Goal: Task Accomplishment & Management: Use online tool/utility

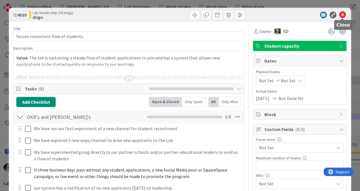
click at [342, 14] on icon at bounding box center [342, 15] width 7 height 7
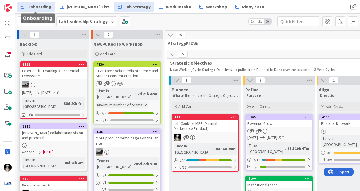
click at [43, 4] on span "Onboarding" at bounding box center [39, 6] width 24 height 7
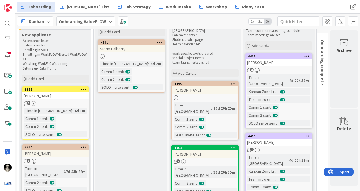
scroll to position [21, 221]
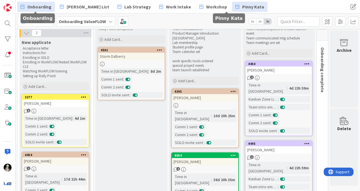
click at [242, 6] on span "Pinny Kata" at bounding box center [253, 6] width 22 height 7
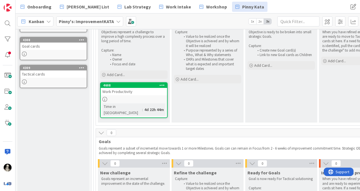
scroll to position [100, 0]
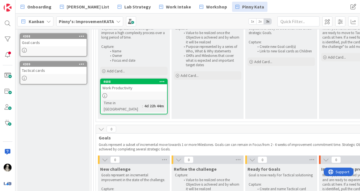
click at [151, 84] on div "4608" at bounding box center [134, 81] width 66 height 5
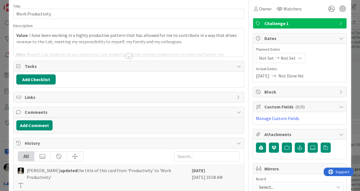
scroll to position [24, 0]
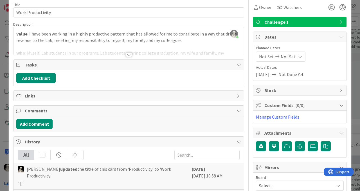
click at [128, 52] on div at bounding box center [128, 47] width 230 height 14
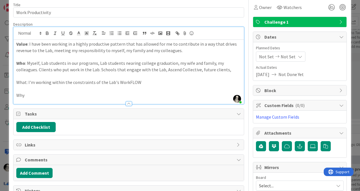
click at [21, 82] on p "What: I'm working within the constraints of the Lab's WorkFLOW" at bounding box center [128, 82] width 225 height 6
click at [47, 34] on icon "button" at bounding box center [47, 33] width 5 height 5
click at [21, 97] on p "Why" at bounding box center [128, 95] width 225 height 6
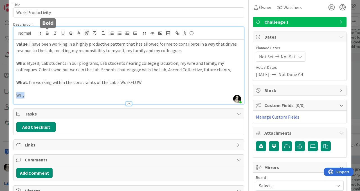
click at [46, 33] on icon "button" at bounding box center [47, 33] width 2 height 1
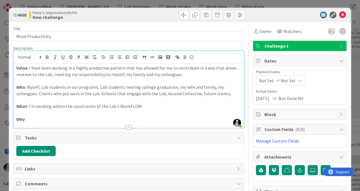
scroll to position [0, 0]
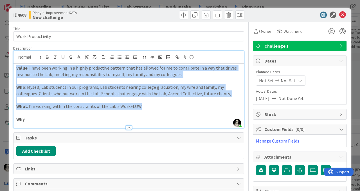
drag, startPoint x: 141, startPoint y: 108, endPoint x: 0, endPoint y: 62, distance: 148.7
click at [0, 61] on div "ID 4608 Pinny's: ImprovementKATA New challenge Title 17 / 128 Work Productivity…" at bounding box center [180, 95] width 360 height 191
copy div "Value : I have been working in a highly productive pattern that has allowed for…"
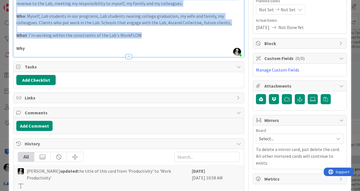
scroll to position [76, 0]
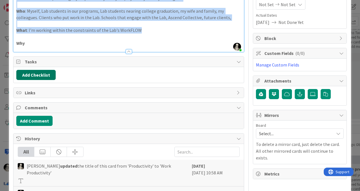
click at [46, 73] on button "Add Checklist" at bounding box center [35, 75] width 39 height 10
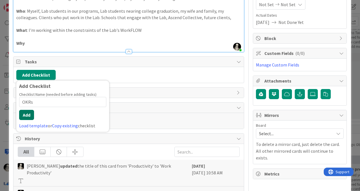
type input "OKRs"
click at [29, 112] on button "Add" at bounding box center [26, 115] width 15 height 10
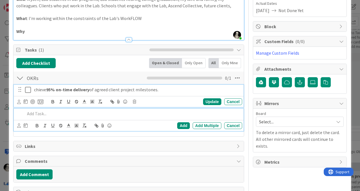
scroll to position [99, 0]
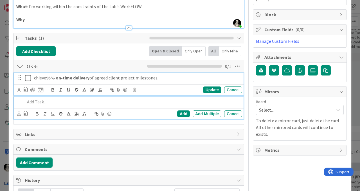
click at [35, 90] on div "chieve 95% on-time delivery of agreed client project milestones. Update Cancel" at bounding box center [129, 84] width 230 height 22
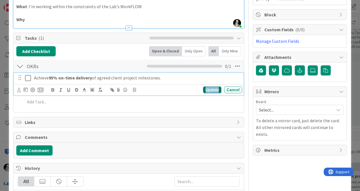
click at [208, 88] on div "Update" at bounding box center [212, 89] width 18 height 7
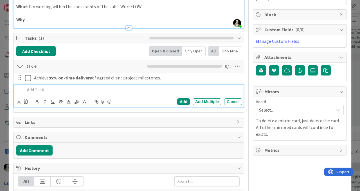
click at [49, 90] on p at bounding box center [132, 89] width 215 height 6
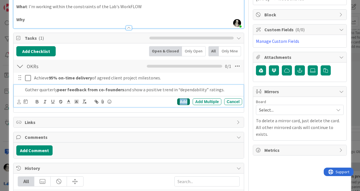
click at [182, 100] on div "Add" at bounding box center [183, 101] width 13 height 7
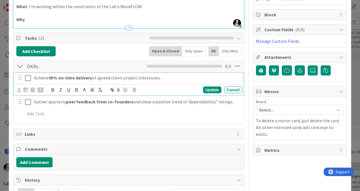
drag, startPoint x: 53, startPoint y: 78, endPoint x: 53, endPoint y: 72, distance: 5.6
click at [53, 78] on strong "95% on-time delivery" at bounding box center [70, 78] width 43 height 6
click at [211, 87] on div "Update" at bounding box center [212, 89] width 18 height 7
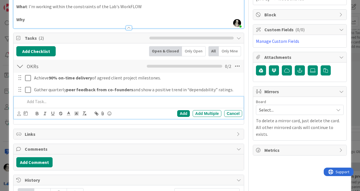
click at [47, 102] on p at bounding box center [132, 101] width 215 height 6
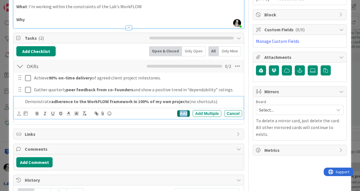
click at [182, 112] on div "Add" at bounding box center [183, 113] width 13 height 7
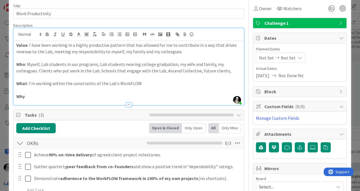
scroll to position [22, 0]
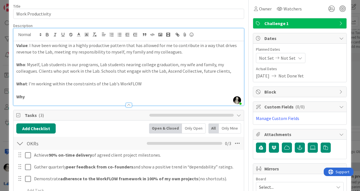
click at [35, 96] on p "Why" at bounding box center [128, 96] width 225 height 6
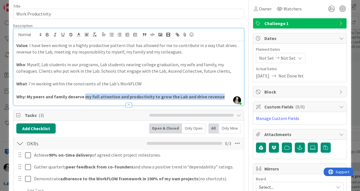
drag, startPoint x: 221, startPoint y: 96, endPoint x: 85, endPoint y: 97, distance: 136.9
click at [85, 97] on p "Why: My peers and family deserve my full attention and productivity to grow the…" at bounding box center [128, 96] width 225 height 6
click at [47, 36] on icon "button" at bounding box center [47, 35] width 2 height 1
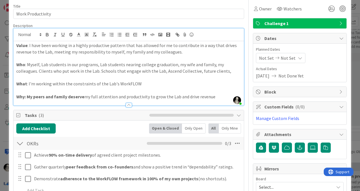
click at [166, 80] on p "What : I'm working within the constraints of the Lab's WorkFLOW" at bounding box center [128, 83] width 225 height 6
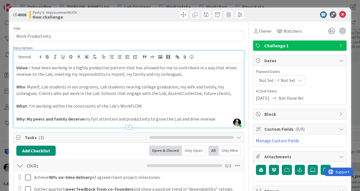
scroll to position [0, 0]
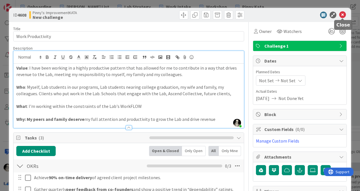
click at [343, 14] on icon at bounding box center [342, 15] width 7 height 7
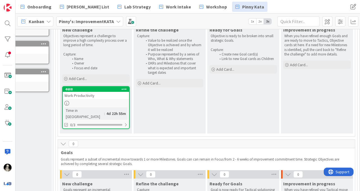
scroll to position [101, 38]
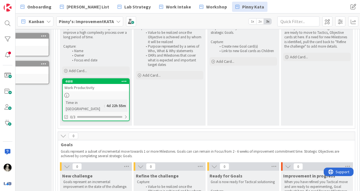
click at [109, 88] on div "Work Productivity" at bounding box center [96, 87] width 66 height 7
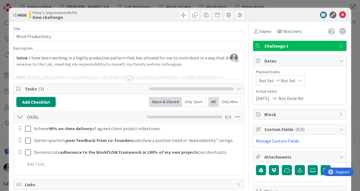
click at [128, 77] on div at bounding box center [129, 78] width 6 height 4
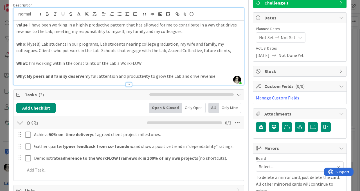
scroll to position [42, 0]
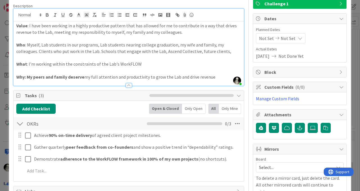
click at [216, 77] on p "Why: My peers and family deserve my full attention and productivity to grow the…" at bounding box center [128, 77] width 225 height 6
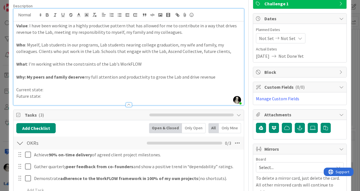
click at [50, 91] on p "Current state:" at bounding box center [128, 89] width 225 height 6
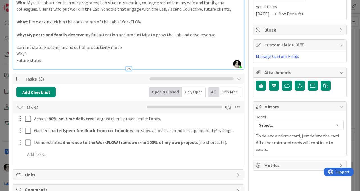
scroll to position [88, 0]
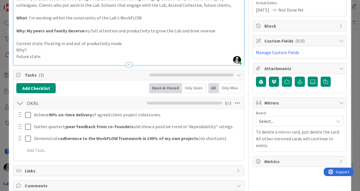
drag, startPoint x: 51, startPoint y: 58, endPoint x: 51, endPoint y: 52, distance: 5.6
click at [51, 54] on p "Future state:" at bounding box center [128, 56] width 225 height 6
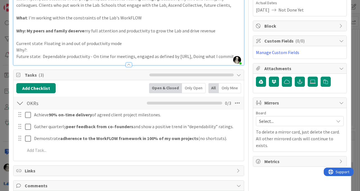
click at [196, 58] on p "Future state: Dependable productivity - On time for meetings, engaged as define…" at bounding box center [128, 56] width 225 height 6
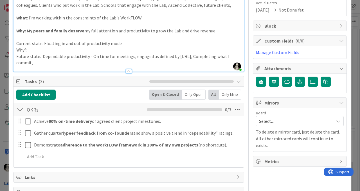
click at [42, 64] on p "Future state: Dependable productivity - On time for meetings, engaged as define…" at bounding box center [128, 59] width 225 height 13
drag, startPoint x: 193, startPoint y: 57, endPoint x: 193, endPoint y: 53, distance: 3.9
click at [193, 56] on p "Future state: Dependable productivity - On time for meetings, engaged as define…" at bounding box center [128, 59] width 225 height 13
click at [69, 57] on p "Future state: Dependable productivity - On time for meetings, engaged as define…" at bounding box center [128, 59] width 225 height 13
click at [52, 64] on p "Future state: Dependable productivity - On time for meetings, engaged as define…" at bounding box center [128, 59] width 225 height 13
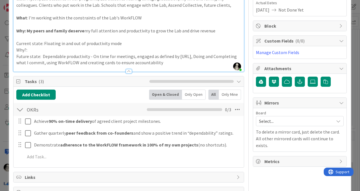
click at [105, 64] on p "Future state: Dependable productivity - On time for meetings, engaged as define…" at bounding box center [128, 59] width 225 height 13
click at [175, 62] on p "Future state: Dependable productivity - On time for meetings, engaged as define…" at bounding box center [128, 59] width 225 height 13
click at [51, 51] on p "Why?:" at bounding box center [128, 50] width 225 height 6
click at [44, 92] on button "Add Checklist" at bounding box center [35, 94] width 39 height 10
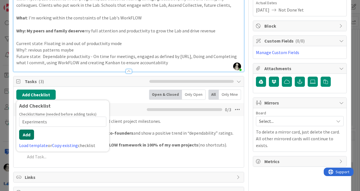
type input "Experiments"
click at [25, 133] on button "Add" at bounding box center [26, 134] width 15 height 10
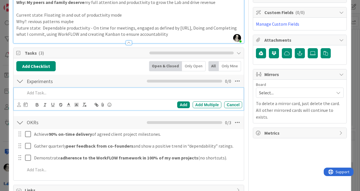
scroll to position [117, 0]
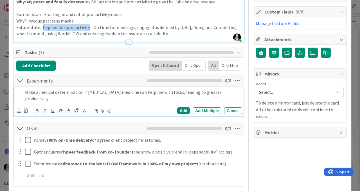
drag, startPoint x: 41, startPoint y: 29, endPoint x: 88, endPoint y: 28, distance: 46.9
click at [88, 28] on p "Future state: Dependable productivity - On time for meetings, engaged as define…" at bounding box center [128, 30] width 225 height 13
click at [98, 93] on p "Make a medical determination if ADHD medicine can help me with focus, leading t…" at bounding box center [132, 95] width 215 height 13
click at [117, 32] on p "Future state: Dependable productivity - On time for meetings, engaged as define…" at bounding box center [128, 30] width 225 height 13
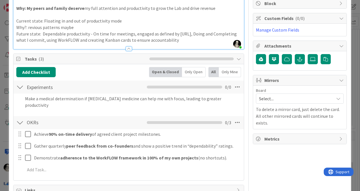
scroll to position [108, 0]
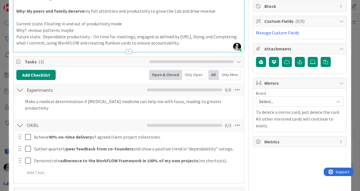
click at [45, 42] on p "Future state: Dependable productivity - On time for meetings, engaged as define…" at bounding box center [128, 39] width 225 height 13
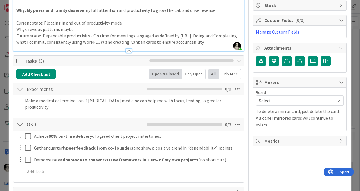
scroll to position [107, 0]
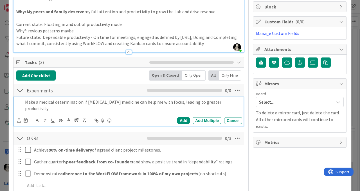
click at [223, 101] on p "Make a medical determination if ADHD medicine can help me with focus, leading t…" at bounding box center [132, 105] width 215 height 13
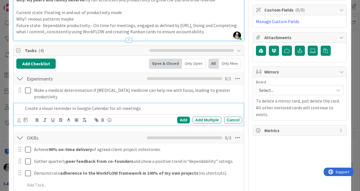
click at [53, 105] on p "Create a visual reminder in Google Calendar for all meetings" at bounding box center [132, 108] width 215 height 6
click at [182, 116] on div "Add" at bounding box center [183, 119] width 13 height 7
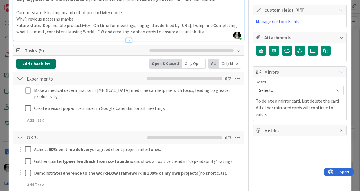
click at [42, 59] on button "Add Checklist" at bounding box center [35, 63] width 39 height 10
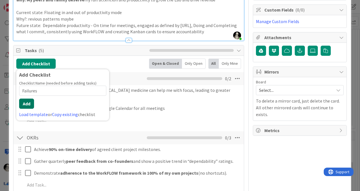
type input "Failures"
click at [27, 102] on button "Add" at bounding box center [26, 103] width 15 height 10
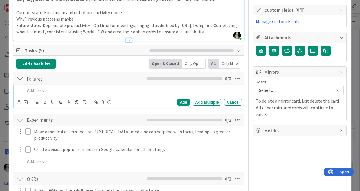
click at [58, 92] on p at bounding box center [132, 90] width 215 height 6
click at [163, 91] on p "My peers cannot see or describe any difference in my work productivity" at bounding box center [132, 90] width 215 height 6
click at [182, 100] on div "Add" at bounding box center [183, 102] width 13 height 7
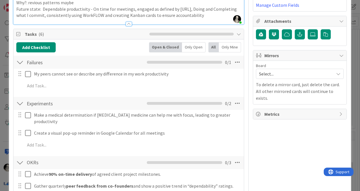
scroll to position [129, 0]
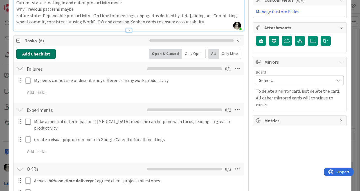
click at [46, 51] on button "Add Checklist" at bounding box center [35, 54] width 39 height 10
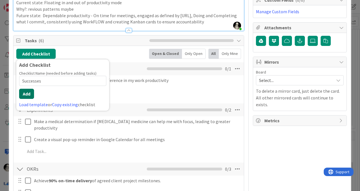
type input "Successes"
click at [25, 91] on button "Add" at bounding box center [26, 94] width 15 height 10
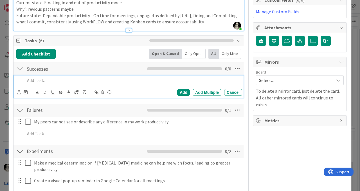
click at [28, 10] on p "Why?: revious patterns maybe" at bounding box center [128, 9] width 225 height 6
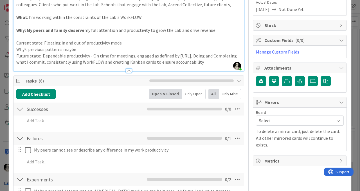
scroll to position [89, 0]
click at [84, 49] on p "Why?: previous patterns maybe" at bounding box center [128, 49] width 225 height 6
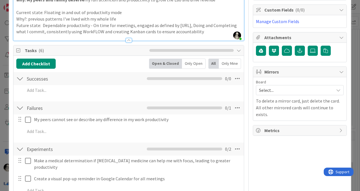
scroll to position [121, 0]
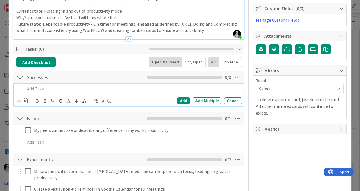
click at [47, 89] on p at bounding box center [132, 88] width 215 height 6
click at [186, 98] on div "Add" at bounding box center [183, 100] width 13 height 7
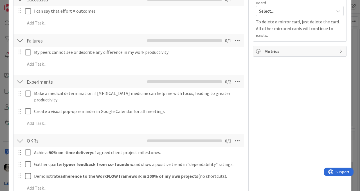
scroll to position [198, 0]
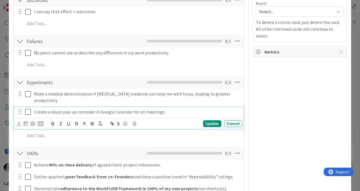
click at [113, 108] on p "Create a visual pop-up reminder in Google Calendar for all meetings" at bounding box center [137, 111] width 206 height 6
click at [170, 108] on p "Create a visual pop-up reminder in Google Calendar for all meetings" at bounding box center [137, 111] width 206 height 6
drag, startPoint x: 170, startPoint y: 107, endPoint x: 144, endPoint y: 107, distance: 25.6
click at [144, 108] on p "Create a visual pop-up reminder in Google Calendar for all meetings" at bounding box center [137, 111] width 206 height 6
click at [211, 120] on div "Update" at bounding box center [212, 123] width 18 height 7
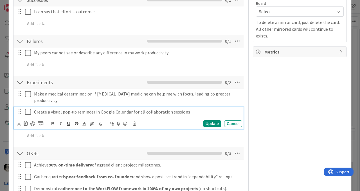
click at [194, 108] on p "Create a visual pop-up reminder in Google Calendar for all collaboration sessio…" at bounding box center [137, 111] width 206 height 6
click at [24, 121] on icon at bounding box center [26, 123] width 4 height 4
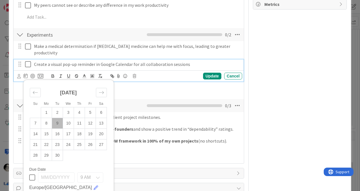
scroll to position [246, 0]
click at [59, 149] on td "30" at bounding box center [57, 154] width 11 height 11
type input "[DATE]"
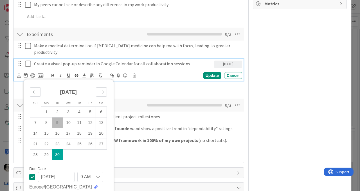
click at [171, 60] on p "Create a visual pop-up reminder in Google Calendar for all collaboration sessio…" at bounding box center [123, 63] width 178 height 6
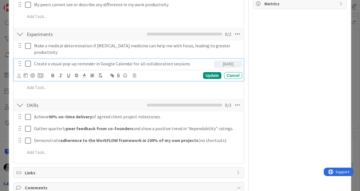
click at [47, 60] on p "Create a visual pop-up reminder in Google Calendar for all collaboration sessio…" at bounding box center [123, 63] width 178 height 6
click at [196, 60] on p "Creating a visual pop-up reminder in Google Calendar for all collaboration sess…" at bounding box center [123, 63] width 178 height 6
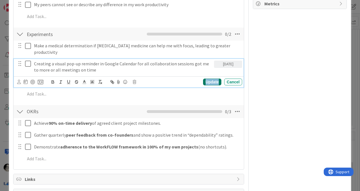
click at [210, 78] on div "Update" at bounding box center [212, 81] width 18 height 7
click at [55, 64] on p "Creating a visual pop-up reminder in Google Calendar for all collaboration sess…" at bounding box center [123, 66] width 178 height 13
click at [85, 67] on div "Creating a visual pop-up reminder in Google Calendar for all collaboration sess…" at bounding box center [123, 67] width 182 height 16
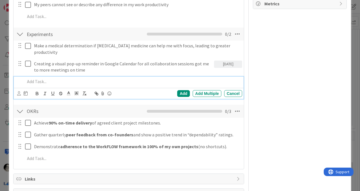
click at [53, 78] on p at bounding box center [132, 81] width 215 height 6
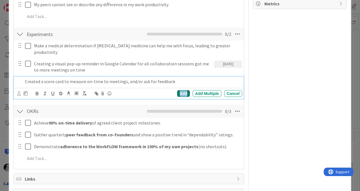
click at [182, 90] on div "Add" at bounding box center [183, 93] width 13 height 7
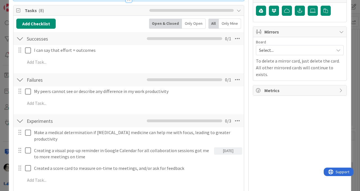
scroll to position [157, 0]
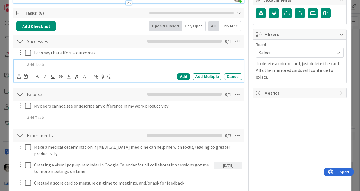
click at [40, 64] on p at bounding box center [132, 64] width 215 height 6
click at [90, 64] on p "My peers say with their words that i have improved being on-time for meetings" at bounding box center [132, 64] width 215 height 6
click at [182, 74] on div "Add" at bounding box center [183, 76] width 13 height 7
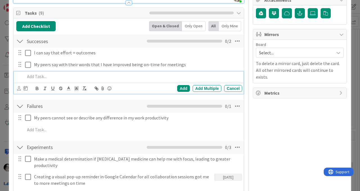
click at [49, 75] on p at bounding box center [132, 76] width 215 height 6
drag, startPoint x: 41, startPoint y: 78, endPoint x: 41, endPoint y: 74, distance: 4.5
click at [41, 77] on p "I have an objective measure of on-time-ness" at bounding box center [132, 76] width 215 height 6
click at [185, 86] on div "Add" at bounding box center [183, 88] width 13 height 7
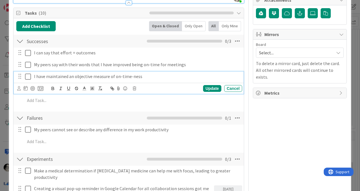
click at [146, 76] on p "I have maintained an objective measure of on-time-ness" at bounding box center [137, 76] width 206 height 6
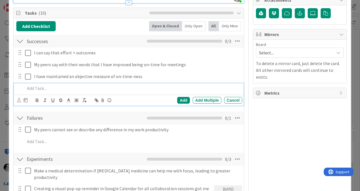
click at [42, 88] on p at bounding box center [132, 88] width 215 height 6
click at [181, 97] on div "Add" at bounding box center [183, 100] width 13 height 7
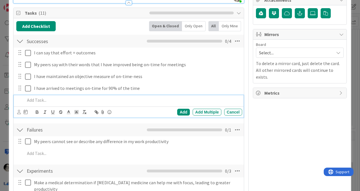
click at [43, 100] on p at bounding box center [132, 100] width 215 height 6
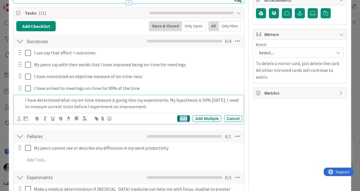
click at [180, 116] on div "Add" at bounding box center [183, 118] width 13 height 7
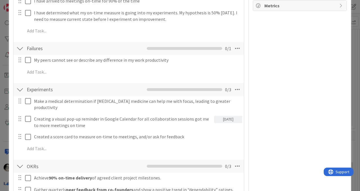
scroll to position [252, 0]
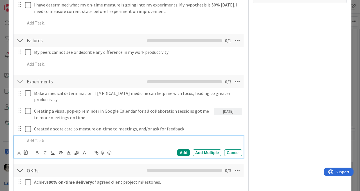
click at [41, 137] on p at bounding box center [132, 140] width 215 height 6
click at [182, 149] on div "Add" at bounding box center [183, 152] width 13 height 7
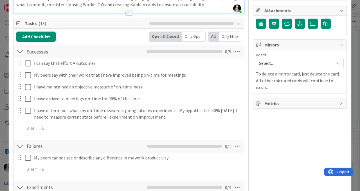
scroll to position [146, 0]
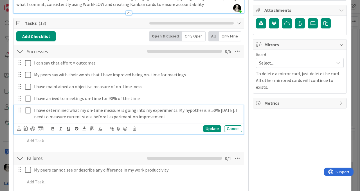
click at [50, 116] on p "I have determined what my on-time measure is going into my experiments. My hypo…" at bounding box center [137, 113] width 206 height 13
click at [26, 128] on icon at bounding box center [26, 128] width 4 height 4
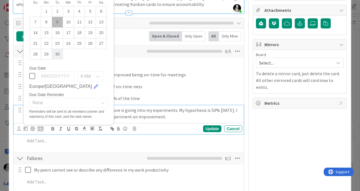
click at [58, 53] on td "30" at bounding box center [57, 54] width 11 height 11
type input "[DATE]"
click at [213, 126] on div "Update" at bounding box center [212, 128] width 18 height 7
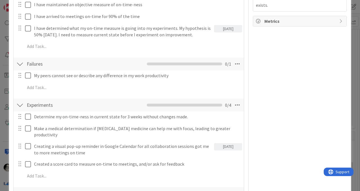
scroll to position [230, 0]
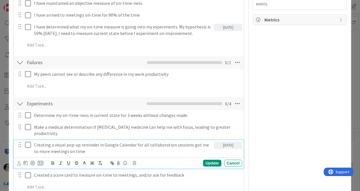
click at [42, 141] on p "Creating a visual pop-up reminder in Google Calendar for all collaboration sess…" at bounding box center [123, 147] width 178 height 13
click at [225, 141] on div "[DATE]" at bounding box center [228, 144] width 28 height 7
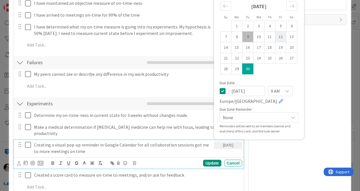
click at [279, 31] on td "12" at bounding box center [280, 36] width 11 height 11
type input "09/12/2025"
click at [209, 159] on div "Update" at bounding box center [212, 162] width 18 height 7
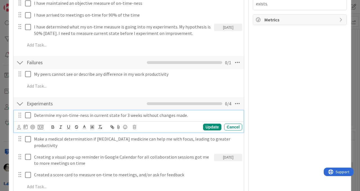
click at [133, 115] on p "Determine my on-time-ness in current state for 3 weeks without changes made." at bounding box center [137, 115] width 206 height 6
click at [26, 126] on icon at bounding box center [26, 126] width 4 height 4
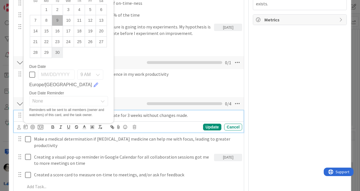
click at [55, 52] on td "30" at bounding box center [57, 52] width 11 height 11
type input "[DATE]"
click at [208, 124] on div "Update" at bounding box center [212, 126] width 18 height 7
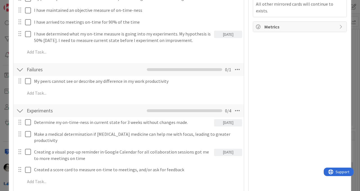
scroll to position [226, 0]
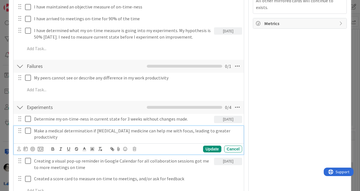
click at [228, 131] on p "Make a medical determination if ADHD medicine can help me with focus, leading t…" at bounding box center [137, 133] width 206 height 13
click at [25, 146] on icon at bounding box center [26, 148] width 4 height 4
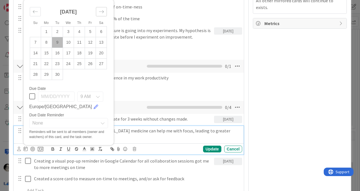
click at [103, 10] on icon "Move forward to switch to the next month." at bounding box center [101, 11] width 5 height 3
click at [90, 69] on td "31" at bounding box center [90, 74] width 11 height 11
type input "10/31/2025"
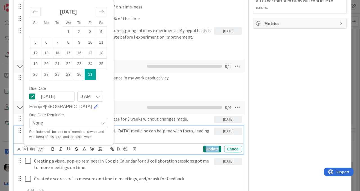
click at [209, 148] on div "Update" at bounding box center [212, 148] width 18 height 7
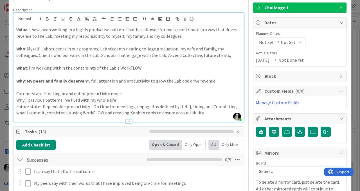
scroll to position [0, 0]
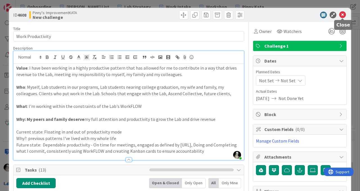
click at [343, 16] on icon at bounding box center [342, 15] width 7 height 7
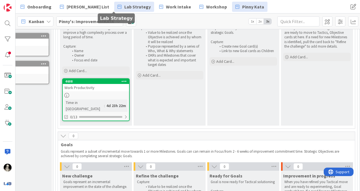
click at [124, 5] on span "Lab Strategy" at bounding box center [137, 6] width 26 height 7
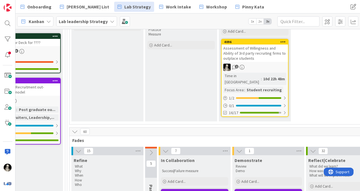
scroll to position [96, 812]
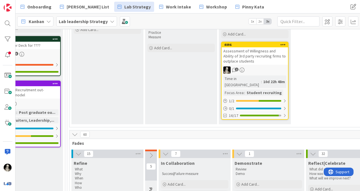
click at [267, 62] on div "Assessment of Willingness and Ability of 3rd party recruiting firms to outplace…" at bounding box center [254, 55] width 66 height 17
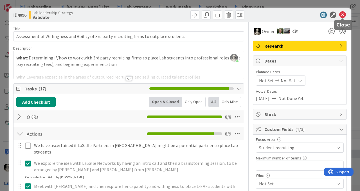
click at [343, 12] on icon at bounding box center [342, 15] width 7 height 7
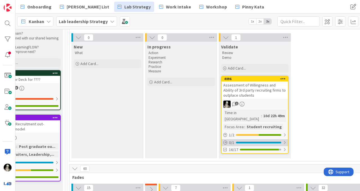
scroll to position [63, 812]
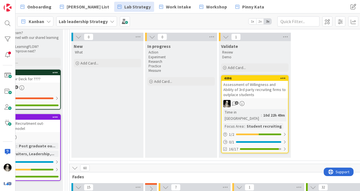
click at [259, 92] on div "Assessment of Willingness and Ability of 3rd party recruiting firms to outplace…" at bounding box center [254, 89] width 66 height 17
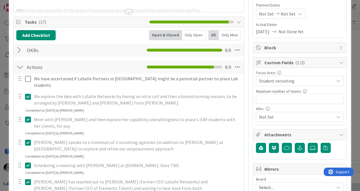
scroll to position [42, 0]
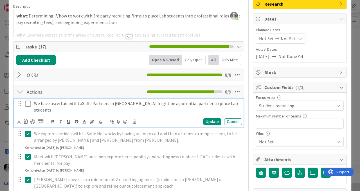
click at [27, 101] on icon at bounding box center [28, 103] width 6 height 7
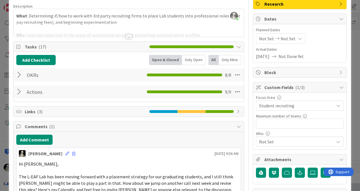
scroll to position [0, 0]
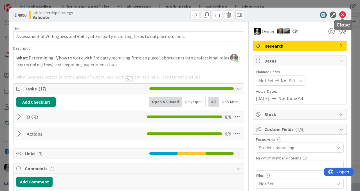
click at [343, 13] on icon at bounding box center [342, 15] width 7 height 7
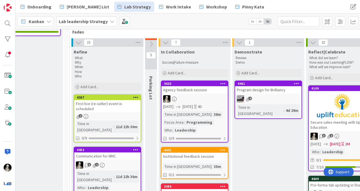
scroll to position [212, 812]
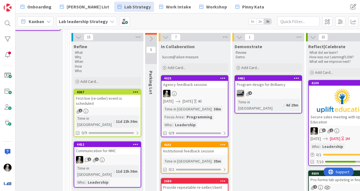
click at [194, 81] on div "Agency feedback session" at bounding box center [194, 84] width 66 height 7
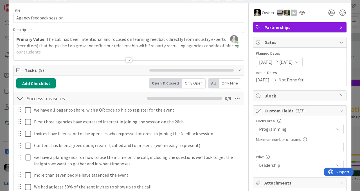
scroll to position [23, 0]
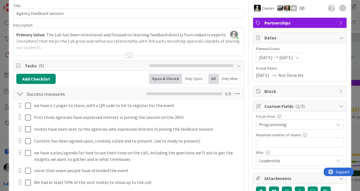
click at [128, 55] on div at bounding box center [129, 55] width 6 height 4
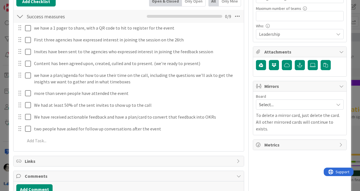
scroll to position [0, 0]
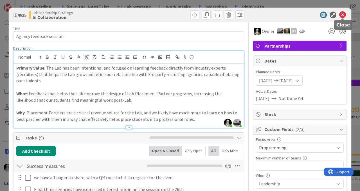
click at [343, 14] on icon at bounding box center [342, 15] width 7 height 7
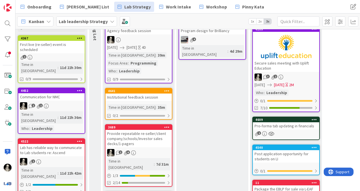
scroll to position [269, 868]
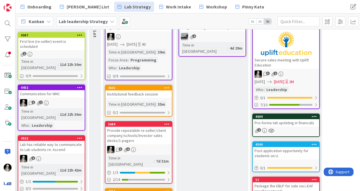
click at [159, 126] on div "Provide repeatable re-seller/client company/schools/Investor sales decks/1-page…" at bounding box center [138, 134] width 66 height 17
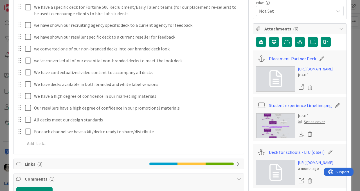
scroll to position [171, 0]
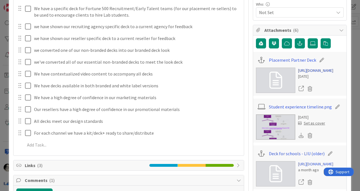
click at [312, 73] on link "https://docs.google.com/presentation/d/11lzZTFX31aXt2jSG6U4GVywhW37ZHNp6/edit?s…" at bounding box center [315, 70] width 35 height 6
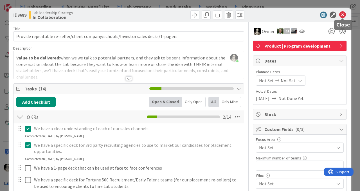
click at [341, 15] on icon at bounding box center [342, 15] width 7 height 7
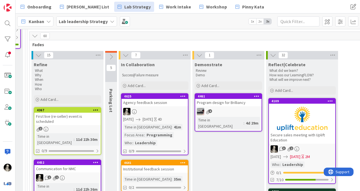
scroll to position [211, 852]
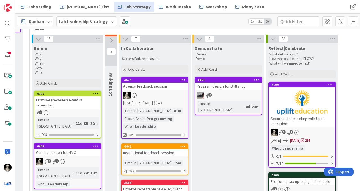
click at [169, 82] on div "Agency feedback session" at bounding box center [154, 85] width 66 height 7
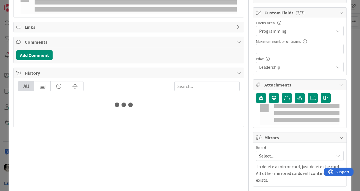
scroll to position [118, 0]
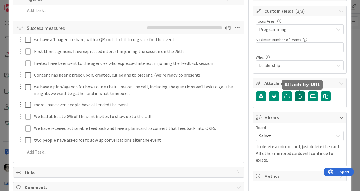
click at [299, 96] on icon "button" at bounding box center [299, 96] width 5 height 4
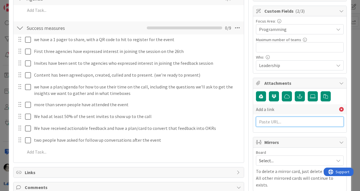
click at [275, 123] on input "text" at bounding box center [300, 121] width 88 height 10
paste input "https://docs.google.com/presentation/d/11lzZTFX31aXt2jSG6U4GVywhW37ZHNp6/edit?s…"
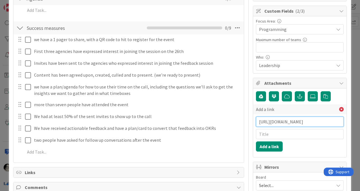
scroll to position [0, 126]
type input "https://docs.google.com/presentation/d/11lzZTFX31aXt2jSG6U4GVywhW37ZHNp6/edit?s…"
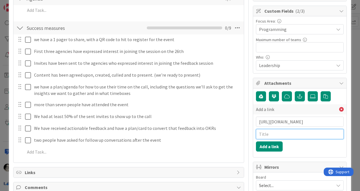
scroll to position [0, 0]
click at [274, 133] on input "text" at bounding box center [300, 134] width 88 height 10
type input "Placement Partner deck"
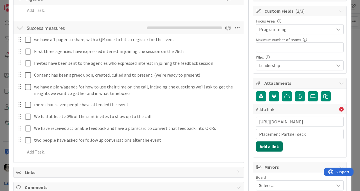
click at [274, 143] on button "Add a link" at bounding box center [269, 146] width 27 height 10
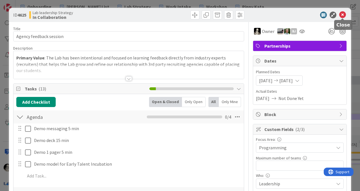
click at [343, 13] on icon at bounding box center [342, 15] width 7 height 7
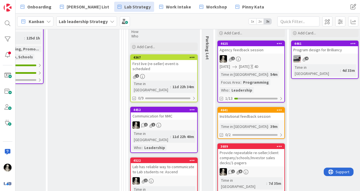
scroll to position [249, 756]
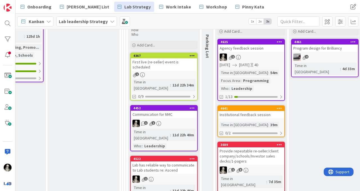
click at [256, 53] on div "1" at bounding box center [251, 56] width 66 height 7
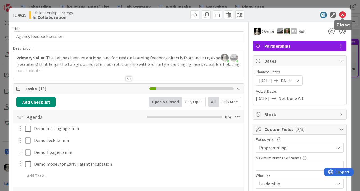
click at [342, 15] on icon at bounding box center [342, 15] width 7 height 7
